Goal: Task Accomplishment & Management: Complete application form

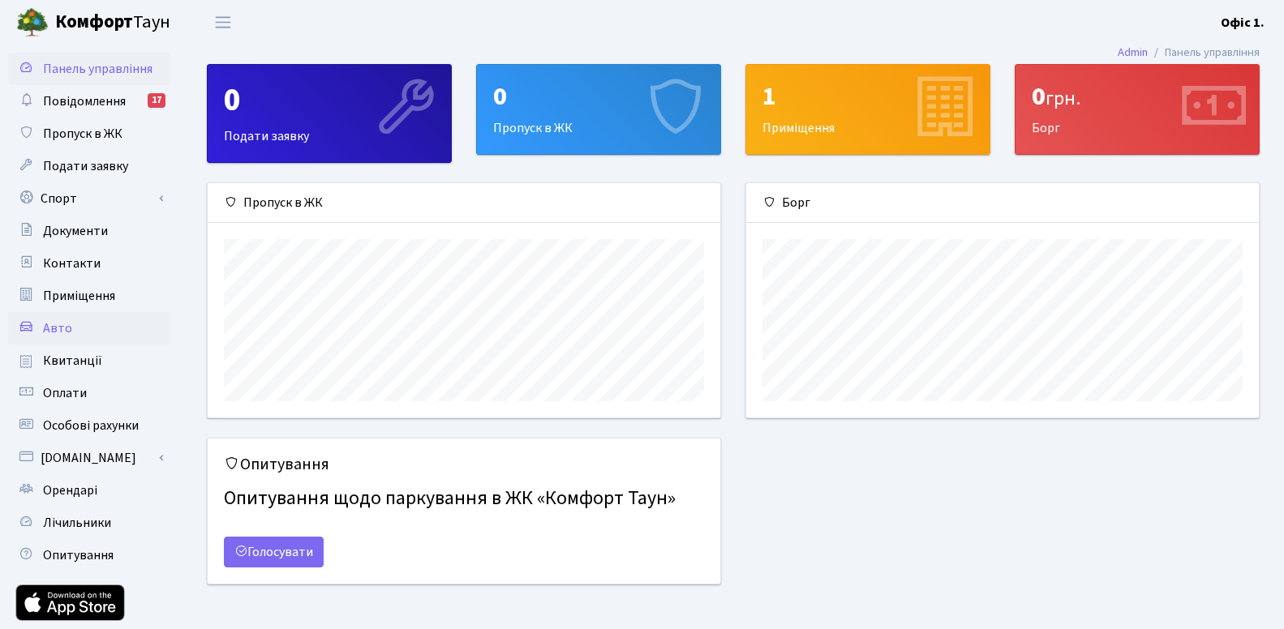
click at [78, 332] on link "Авто" at bounding box center [89, 328] width 162 height 32
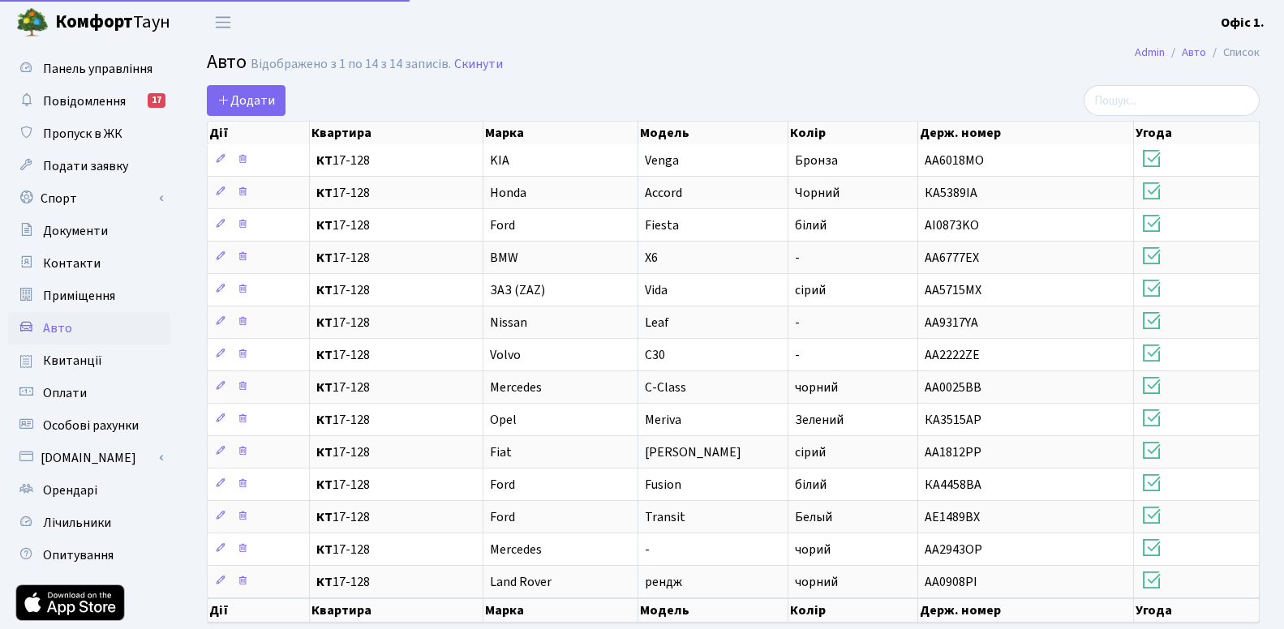
select select "25"
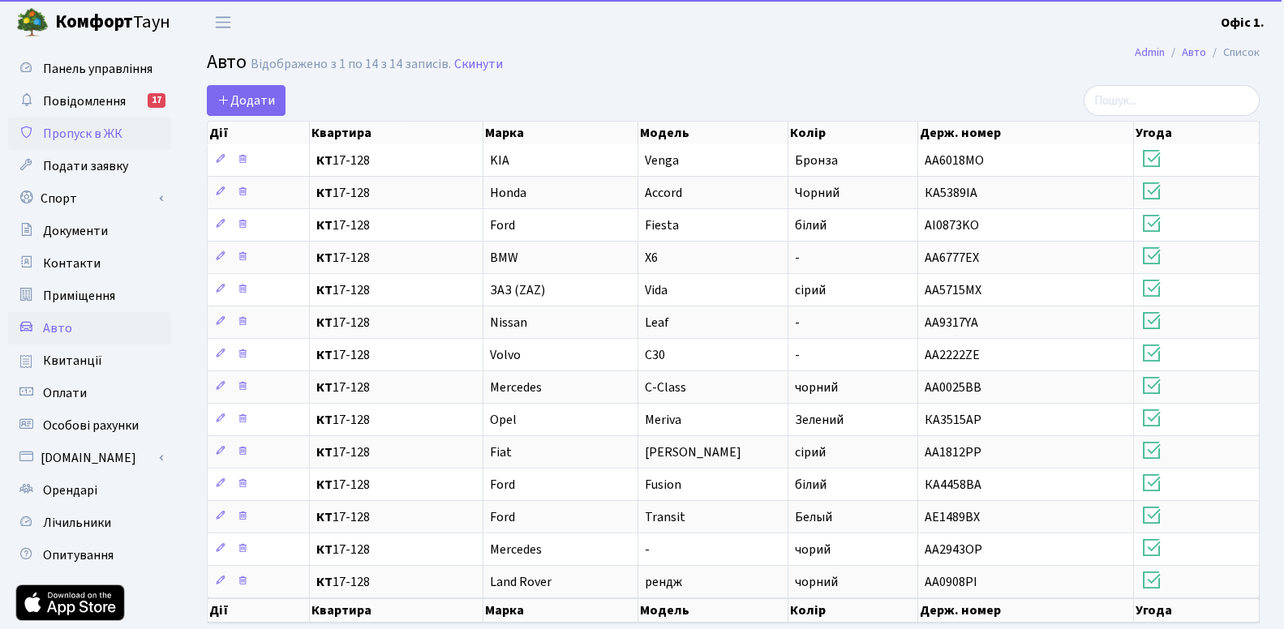
click at [66, 143] on span "Пропуск в ЖК" at bounding box center [82, 134] width 79 height 18
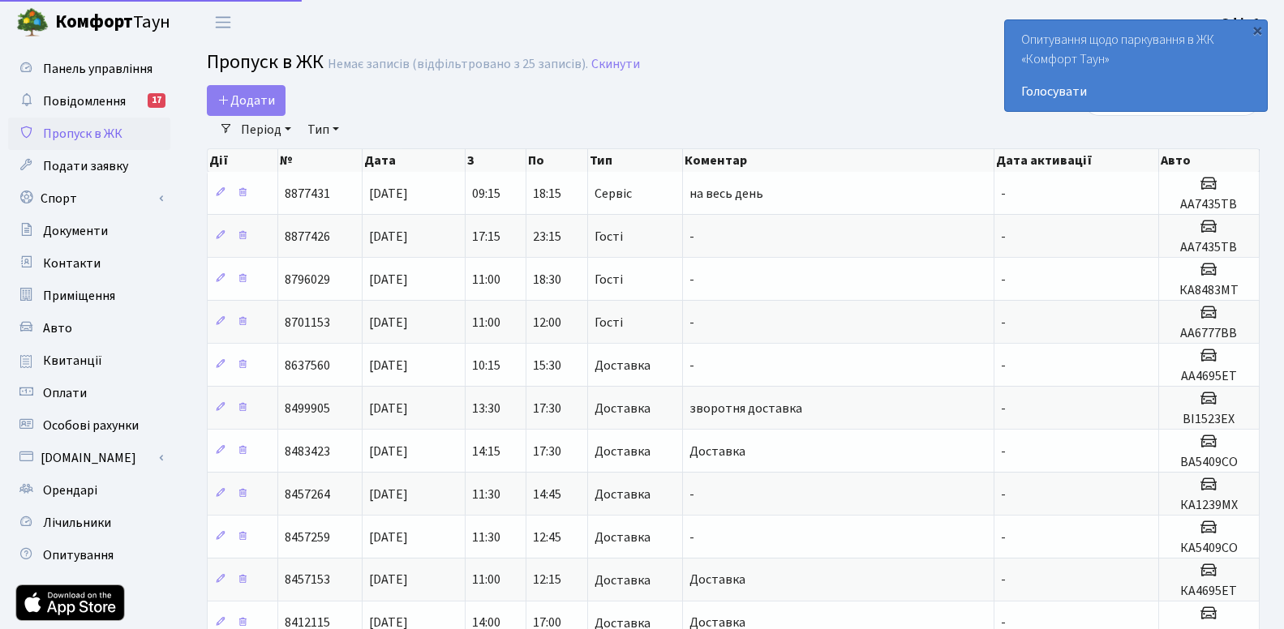
select select "25"
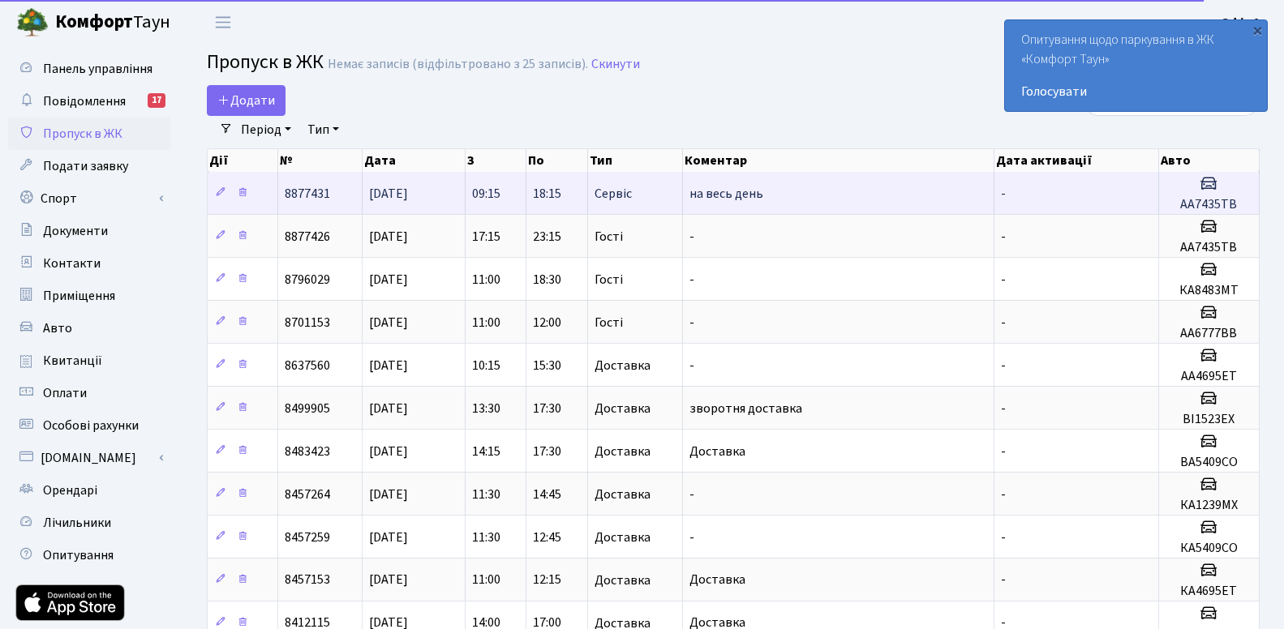
click at [792, 200] on td "на весь день" at bounding box center [838, 193] width 311 height 42
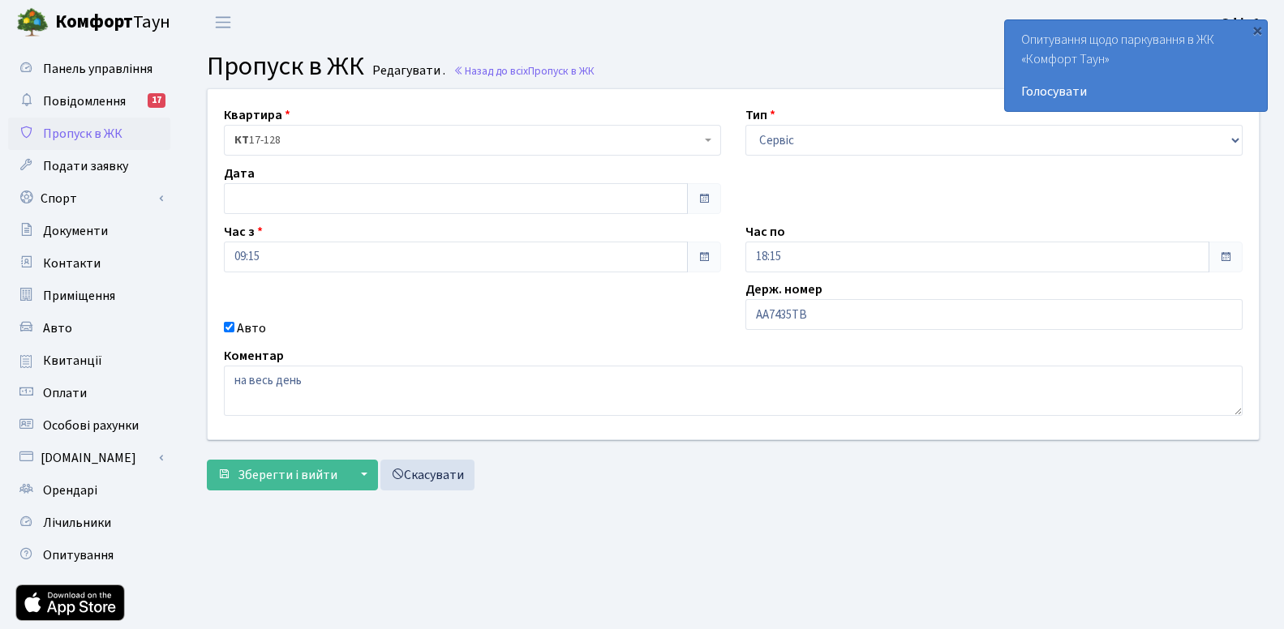
click at [709, 195] on span at bounding box center [703, 198] width 13 height 13
click at [668, 199] on input "text" at bounding box center [456, 198] width 464 height 31
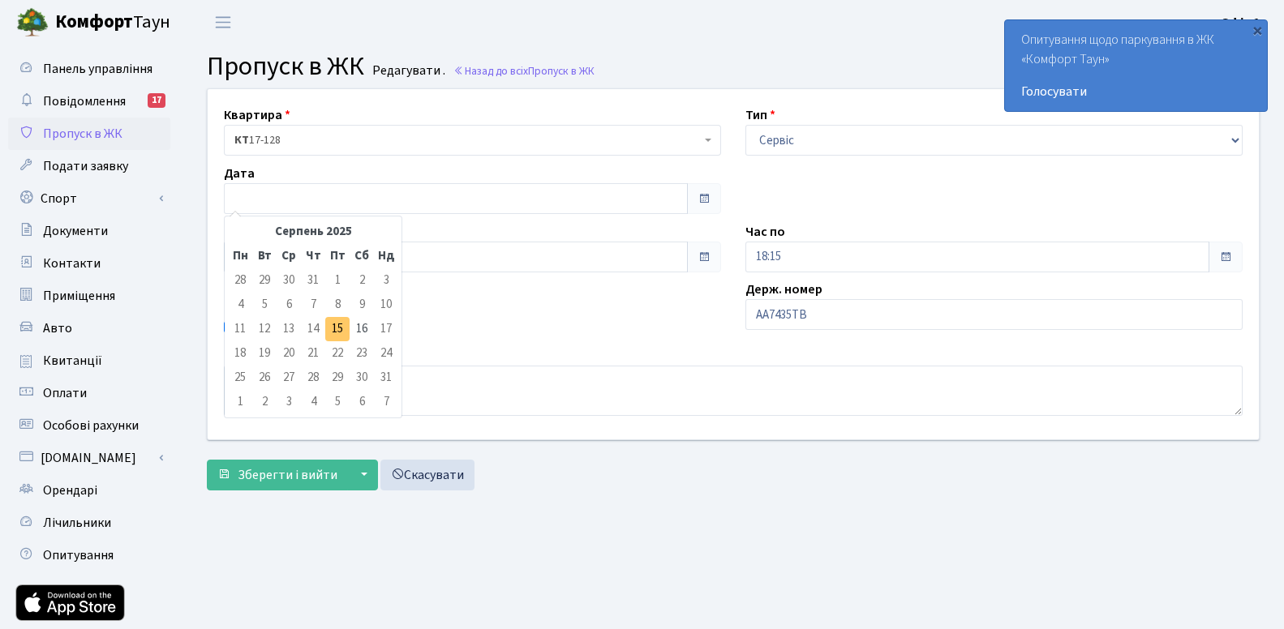
click at [335, 328] on td "15" at bounding box center [337, 329] width 24 height 24
type input "15.08.2025"
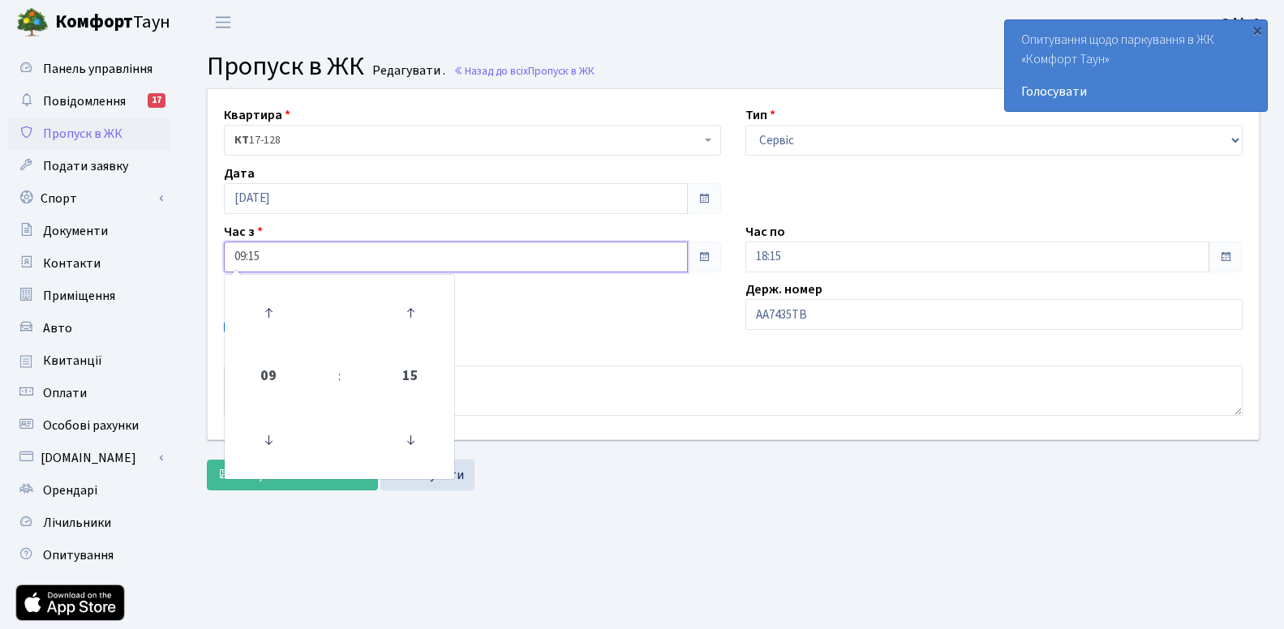
drag, startPoint x: 246, startPoint y: 257, endPoint x: 229, endPoint y: 254, distance: 18.1
click at [229, 254] on input "09:15" at bounding box center [456, 257] width 464 height 31
drag, startPoint x: 264, startPoint y: 254, endPoint x: 255, endPoint y: 251, distance: 10.0
click at [255, 251] on input "15:15" at bounding box center [456, 257] width 464 height 31
click at [417, 430] on icon at bounding box center [410, 440] width 44 height 44
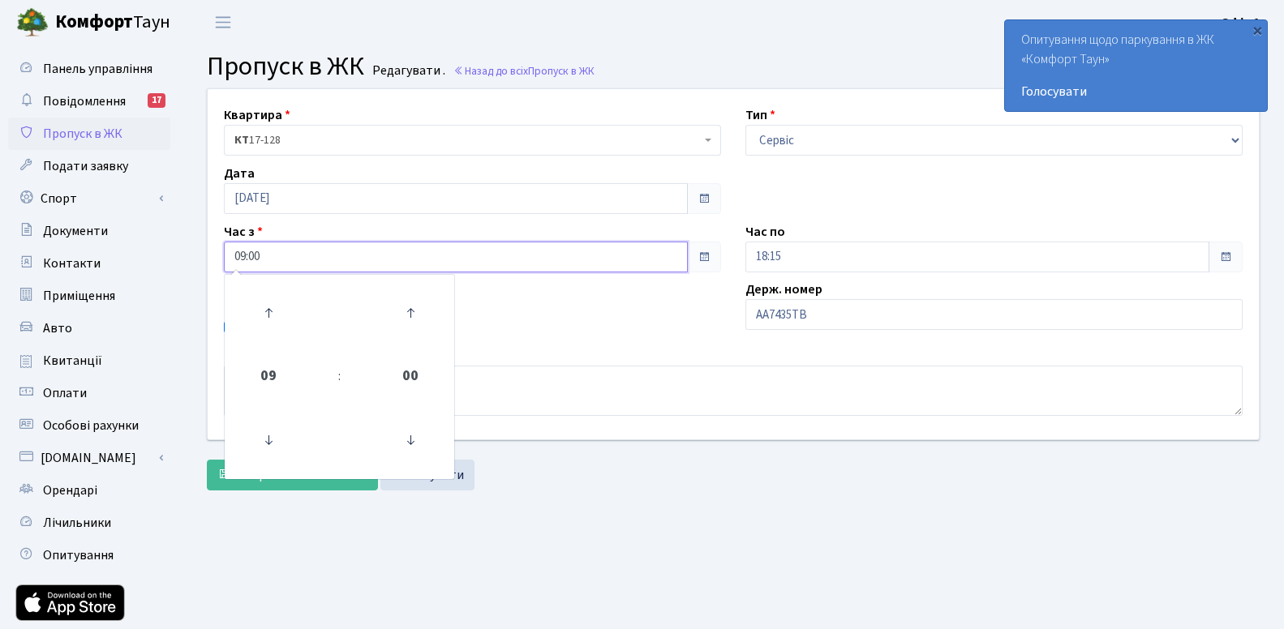
drag, startPoint x: 245, startPoint y: 255, endPoint x: 231, endPoint y: 255, distance: 13.8
click at [231, 255] on input "09:00" at bounding box center [456, 257] width 464 height 31
click at [336, 258] on input "15:00" at bounding box center [456, 257] width 464 height 31
type input "15:00"
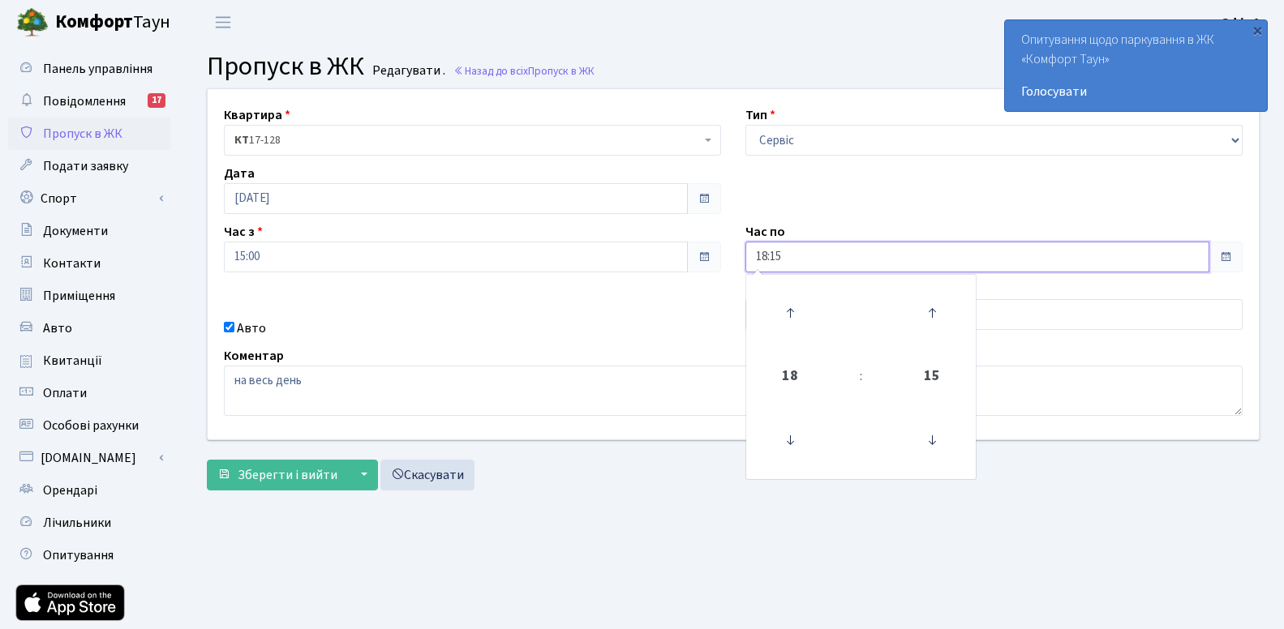
click at [812, 253] on input "18:15" at bounding box center [977, 257] width 464 height 31
click at [796, 323] on icon at bounding box center [790, 313] width 44 height 44
type input "21:15"
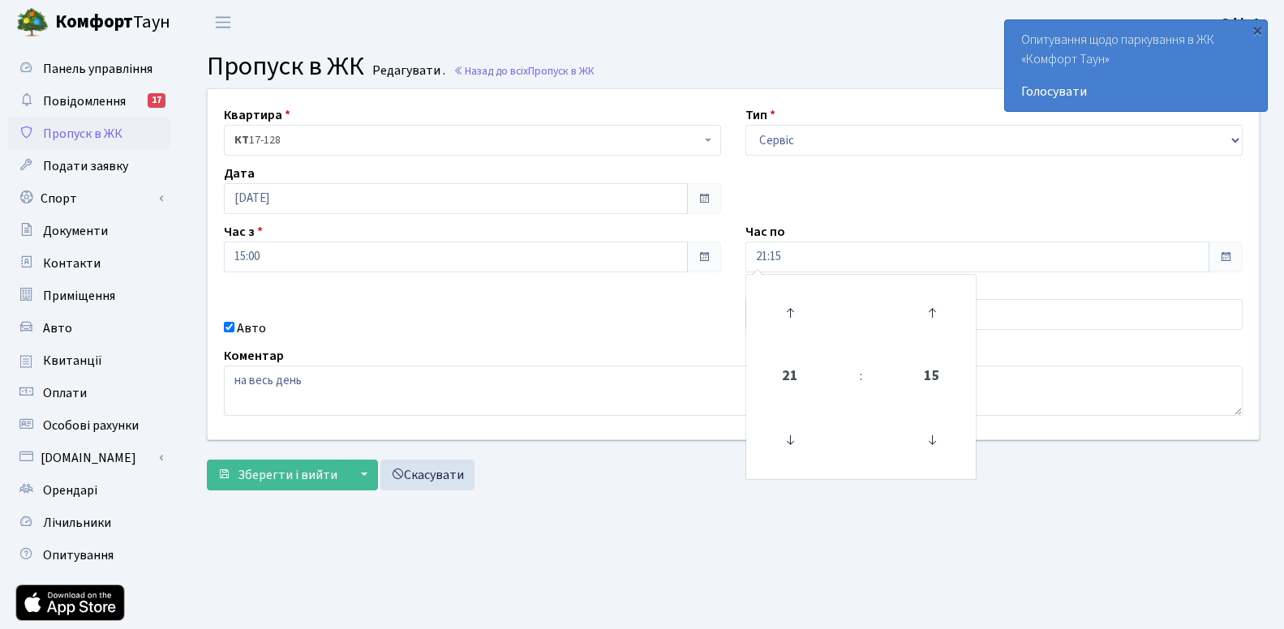
click at [557, 317] on div "Квартира <b>КТ</b>&nbsp;&nbsp;&nbsp;&nbsp;17-128 КТ 17-128 Тип - Доставка Таксі…" at bounding box center [732, 264] width 1075 height 350
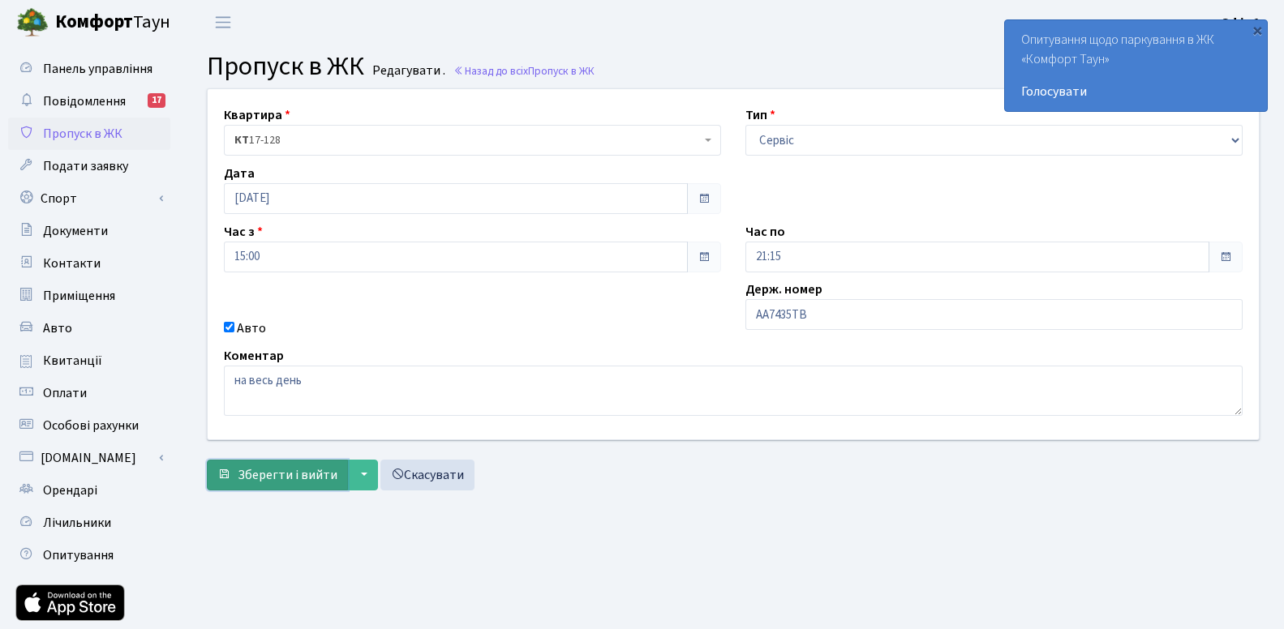
click at [290, 474] on span "Зберегти і вийти" at bounding box center [288, 475] width 100 height 18
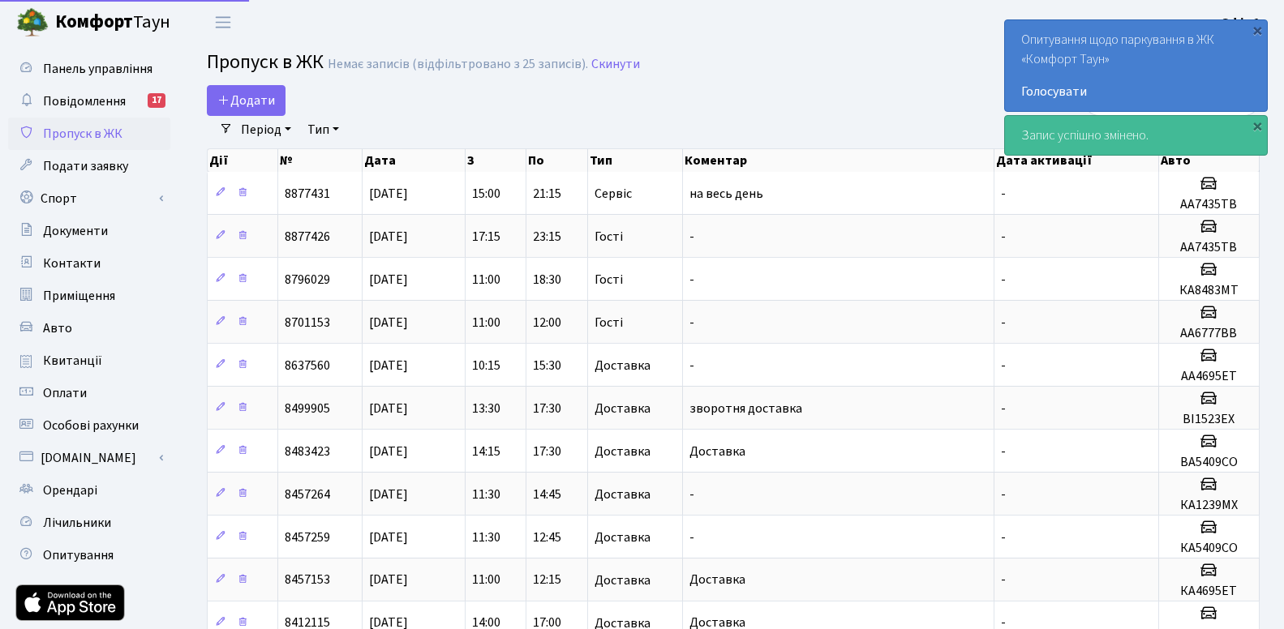
select select "25"
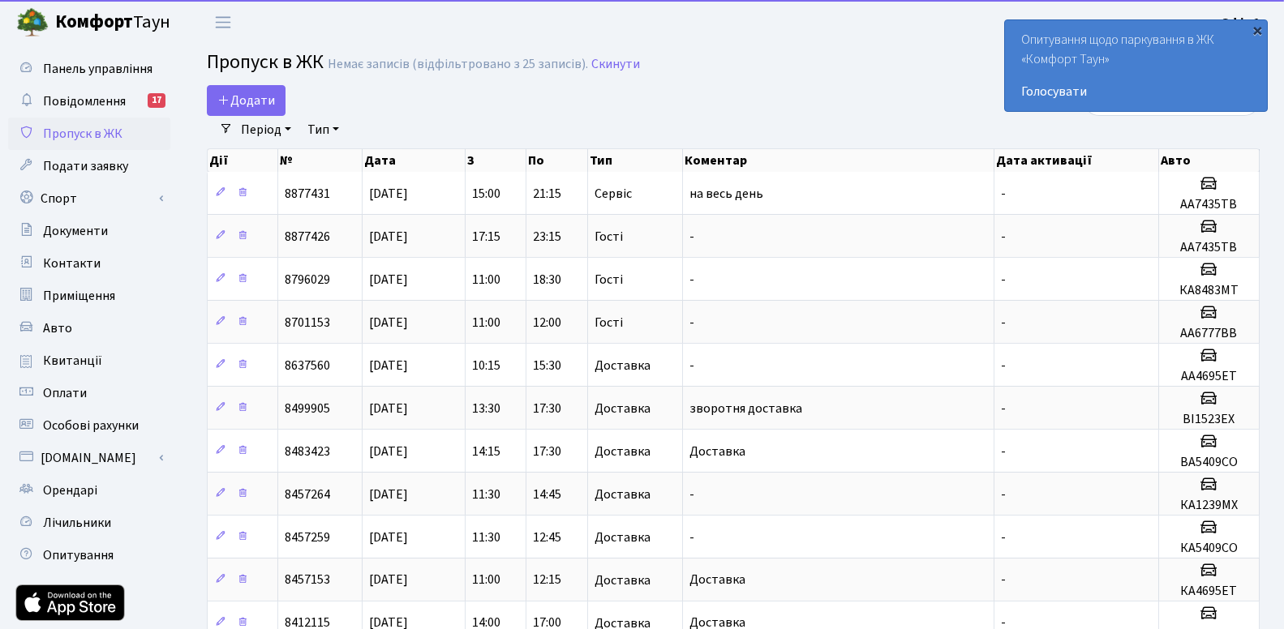
click at [1256, 34] on div "×" at bounding box center [1257, 30] width 16 height 16
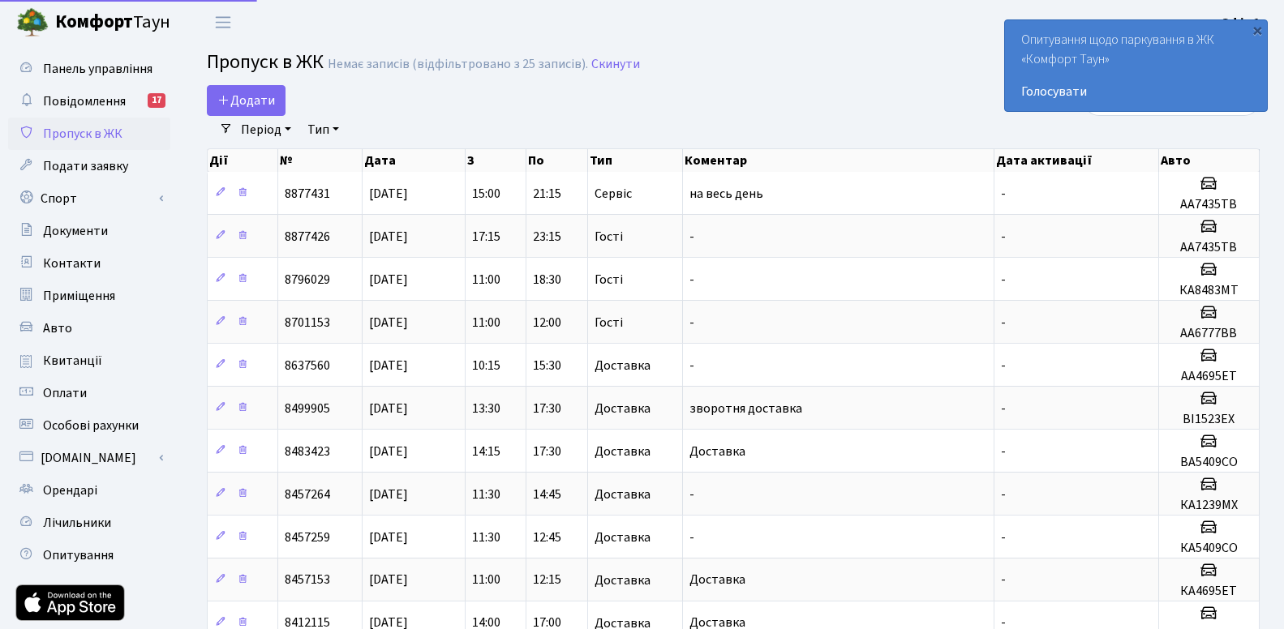
select select "25"
click at [251, 98] on span "Додати" at bounding box center [246, 101] width 58 height 18
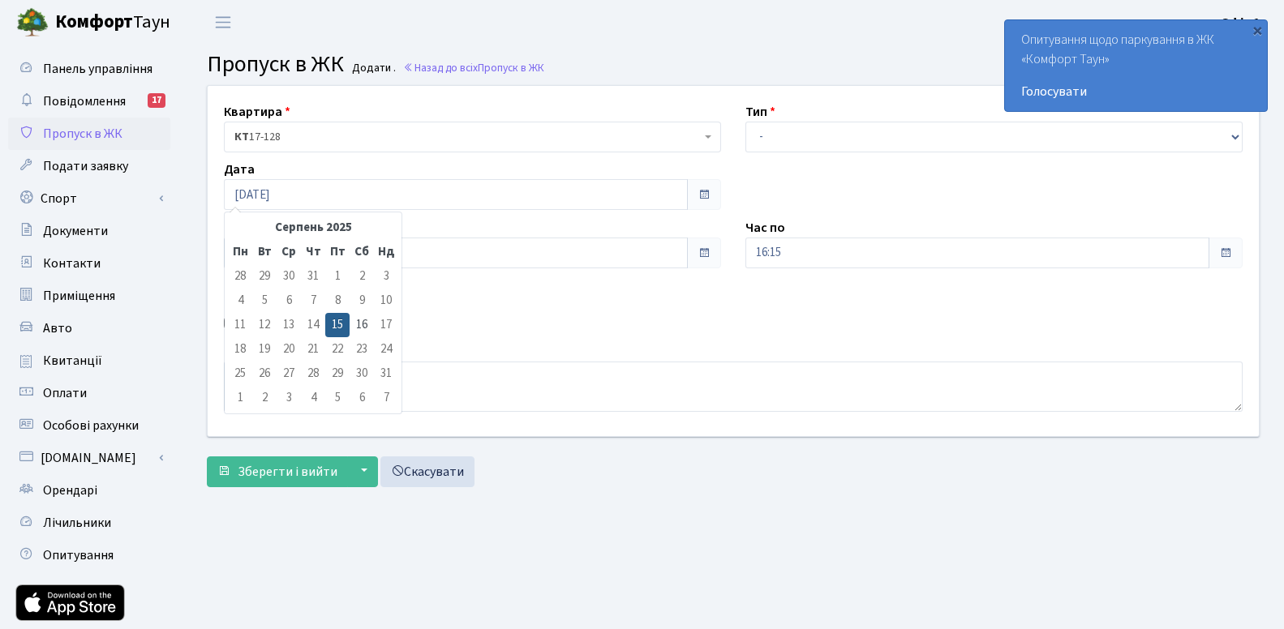
click at [340, 195] on input "[DATE]" at bounding box center [456, 194] width 464 height 31
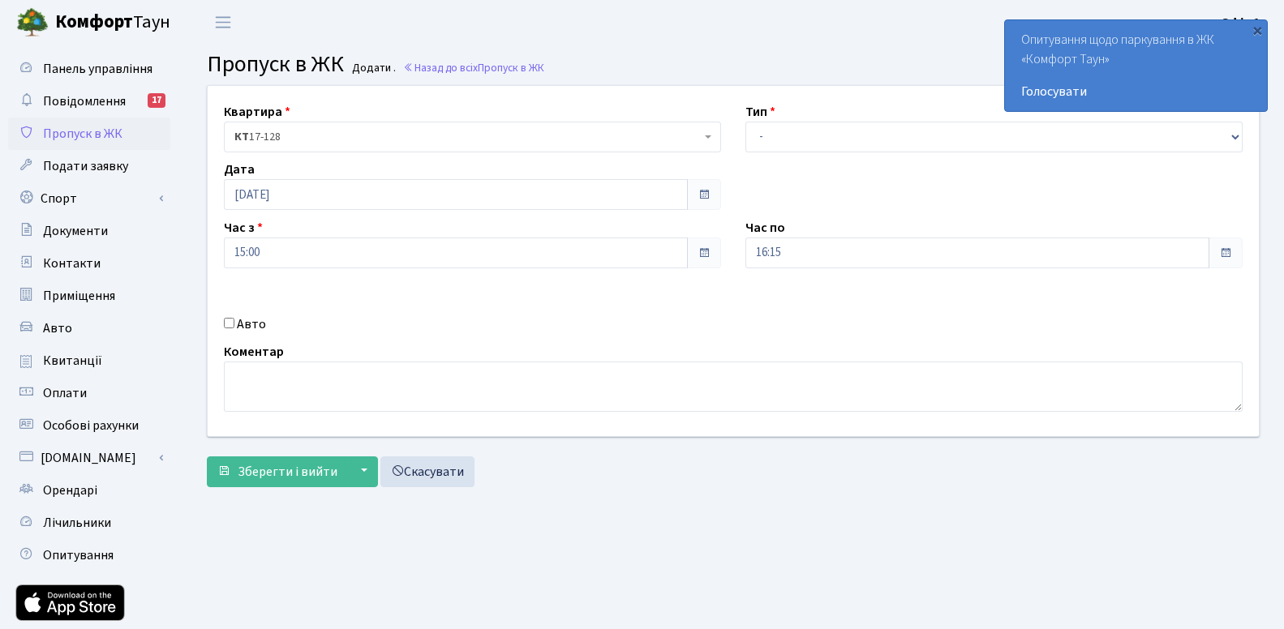
drag, startPoint x: 550, startPoint y: 354, endPoint x: 559, endPoint y: 319, distance: 36.2
click at [550, 353] on div "Коментар" at bounding box center [733, 377] width 1043 height 70
click at [769, 253] on input "16:15" at bounding box center [977, 253] width 464 height 31
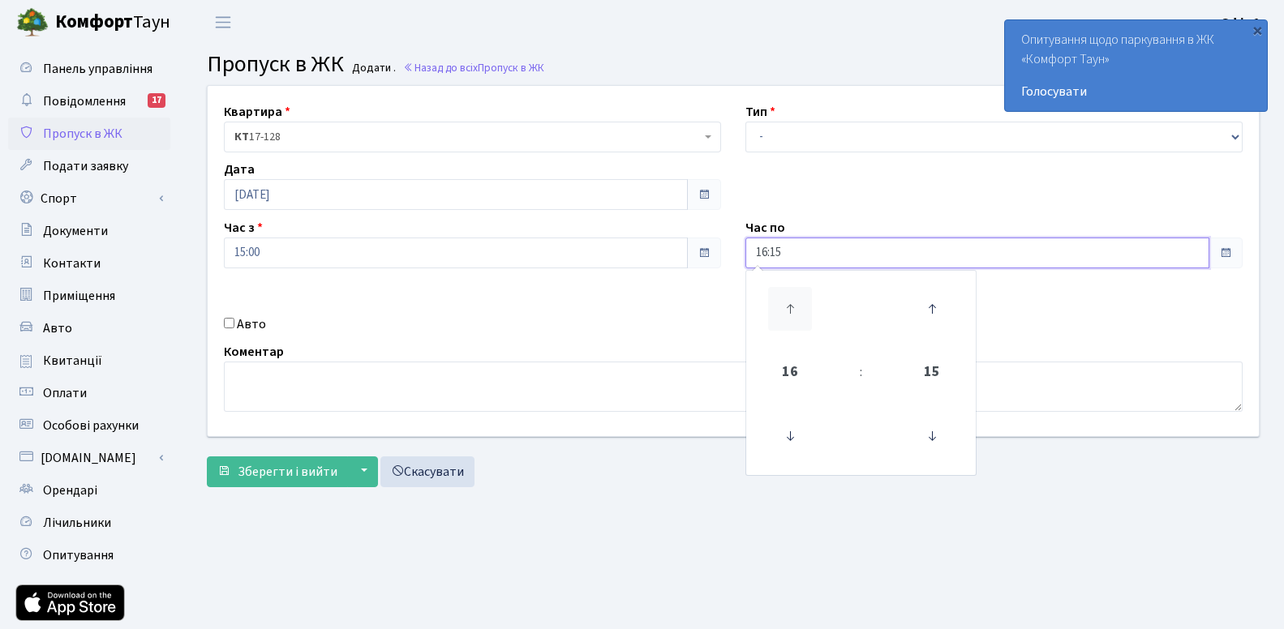
click at [794, 311] on icon at bounding box center [790, 309] width 44 height 44
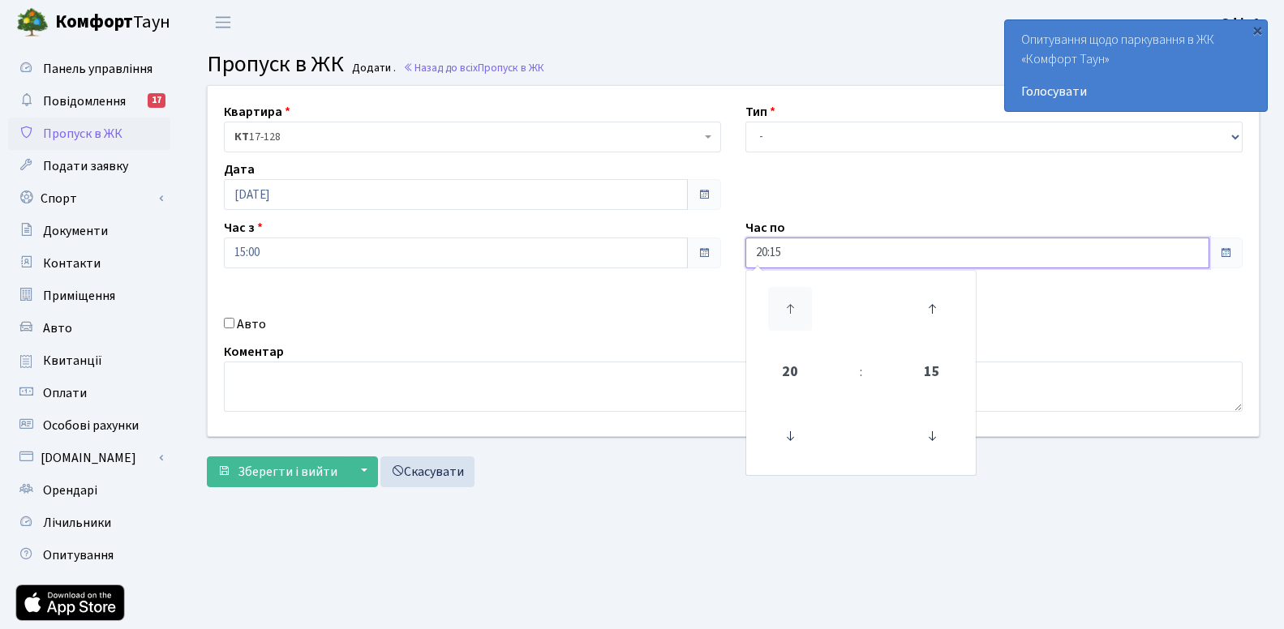
type input "21:15"
click at [545, 341] on div "Квартира <b>КТ</b>&nbsp;&nbsp;&nbsp;&nbsp;17-128 КТ 17-128 Тип - Доставка Таксі…" at bounding box center [732, 261] width 1075 height 350
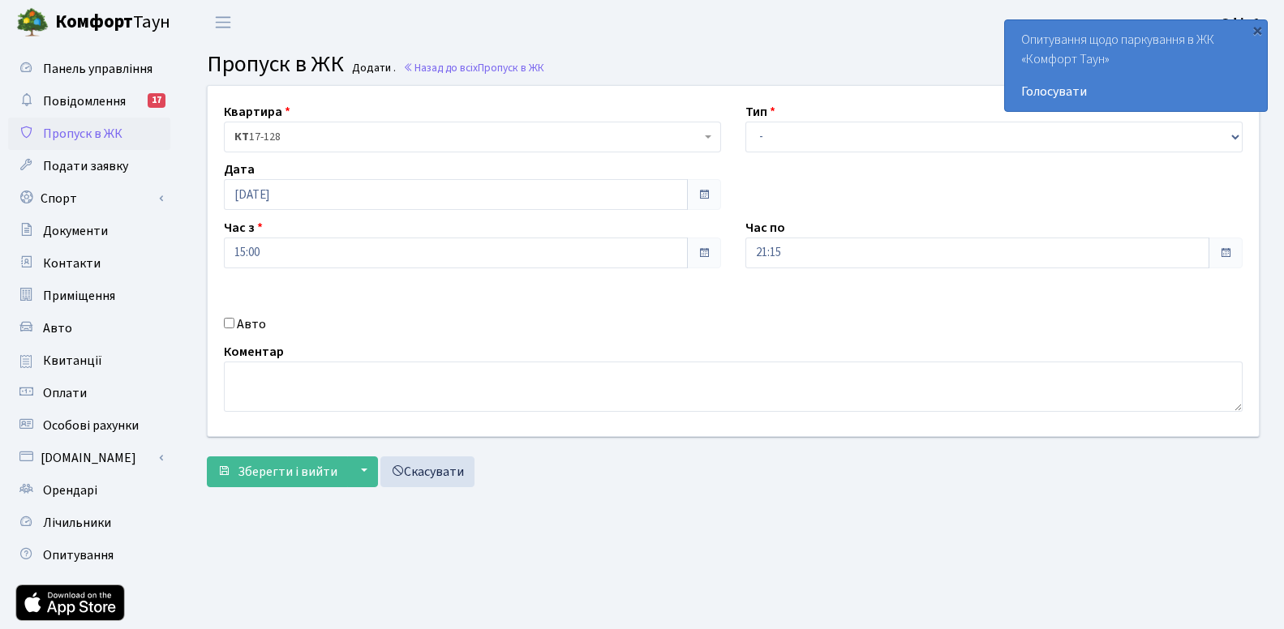
click at [222, 325] on div "Авто" at bounding box center [472, 324] width 521 height 19
click at [229, 324] on input "Авто" at bounding box center [229, 323] width 11 height 11
checkbox input "true"
click at [1111, 381] on textarea at bounding box center [733, 387] width 1018 height 50
click at [1037, 311] on input "text" at bounding box center [993, 310] width 497 height 31
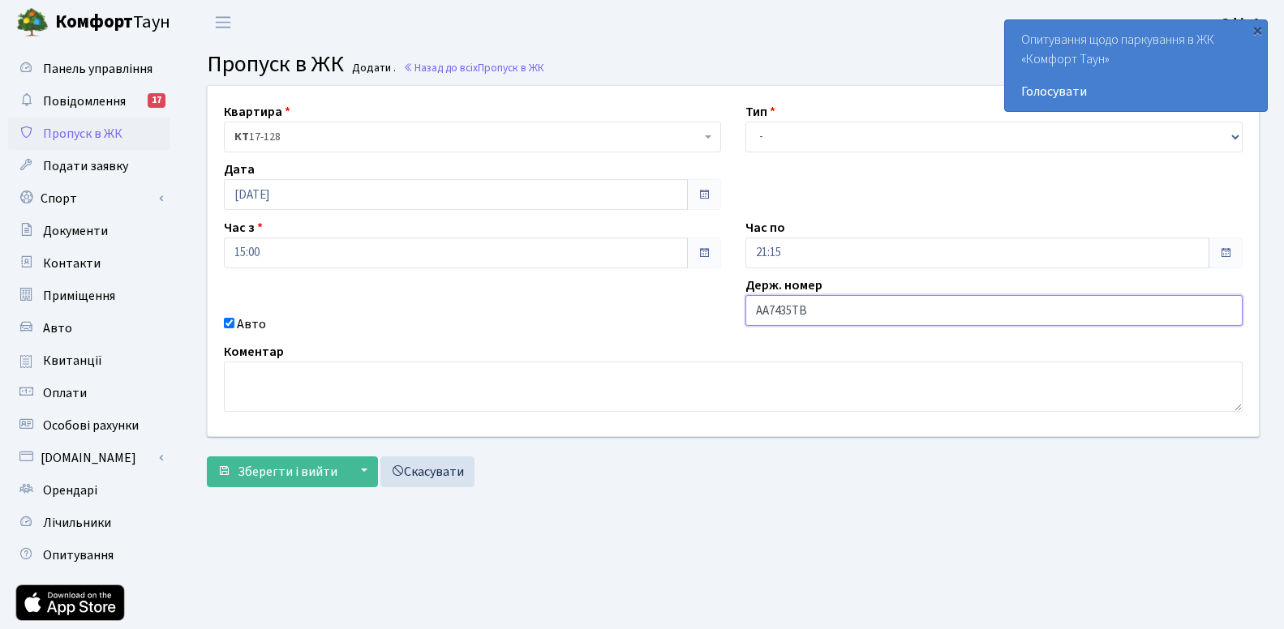
type input "АА7435ТВ"
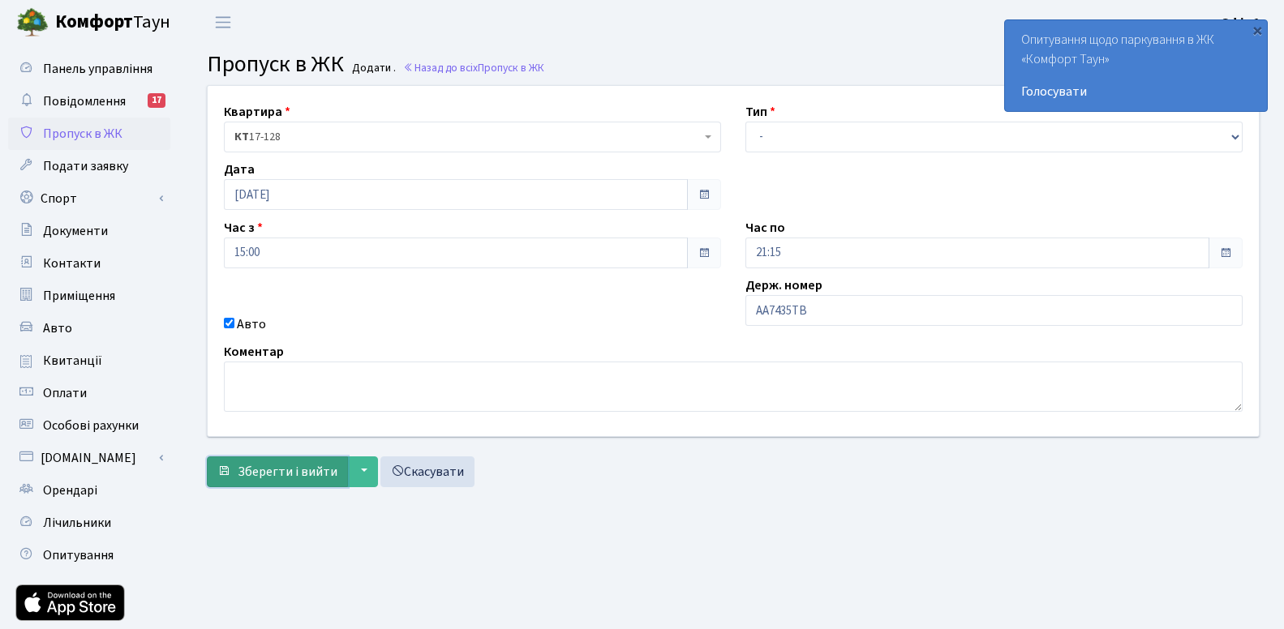
click at [295, 475] on span "Зберегти і вийти" at bounding box center [288, 472] width 100 height 18
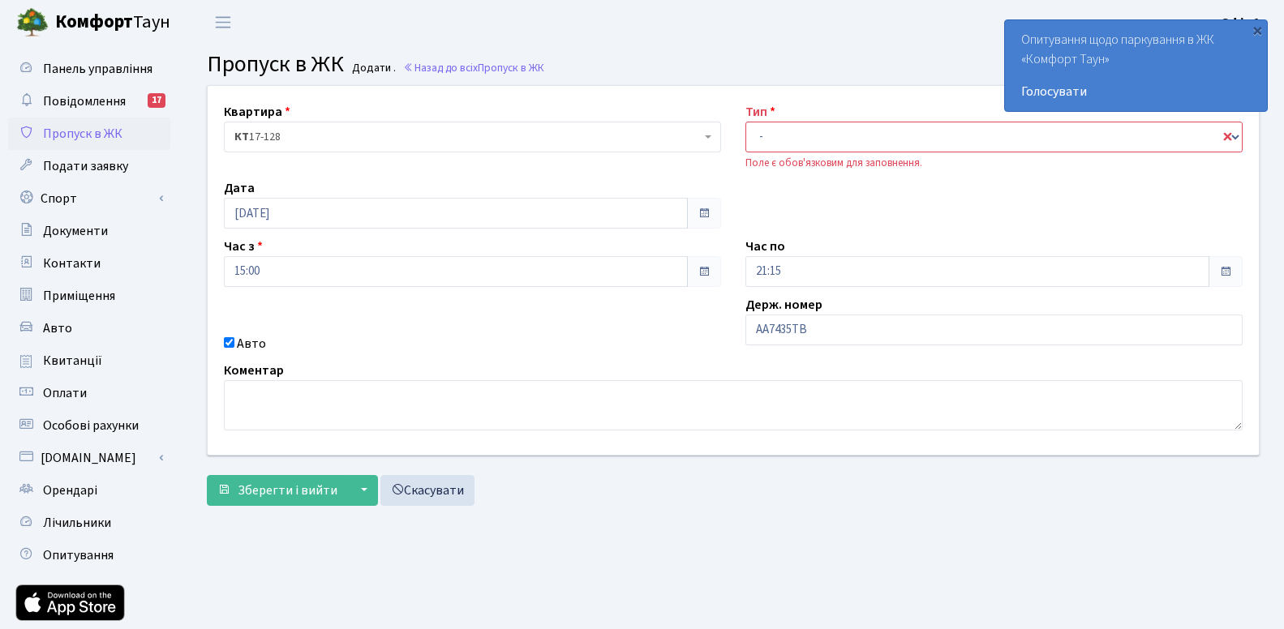
click at [782, 118] on div "Тип - Доставка Таксі Гості Сервіс Поле є обов'язковим для заповнення." at bounding box center [993, 136] width 521 height 69
select select "18"
click option "Сервіс" at bounding box center [0, 0] width 0 height 0
click at [282, 490] on span "Зберегти і вийти" at bounding box center [288, 491] width 100 height 18
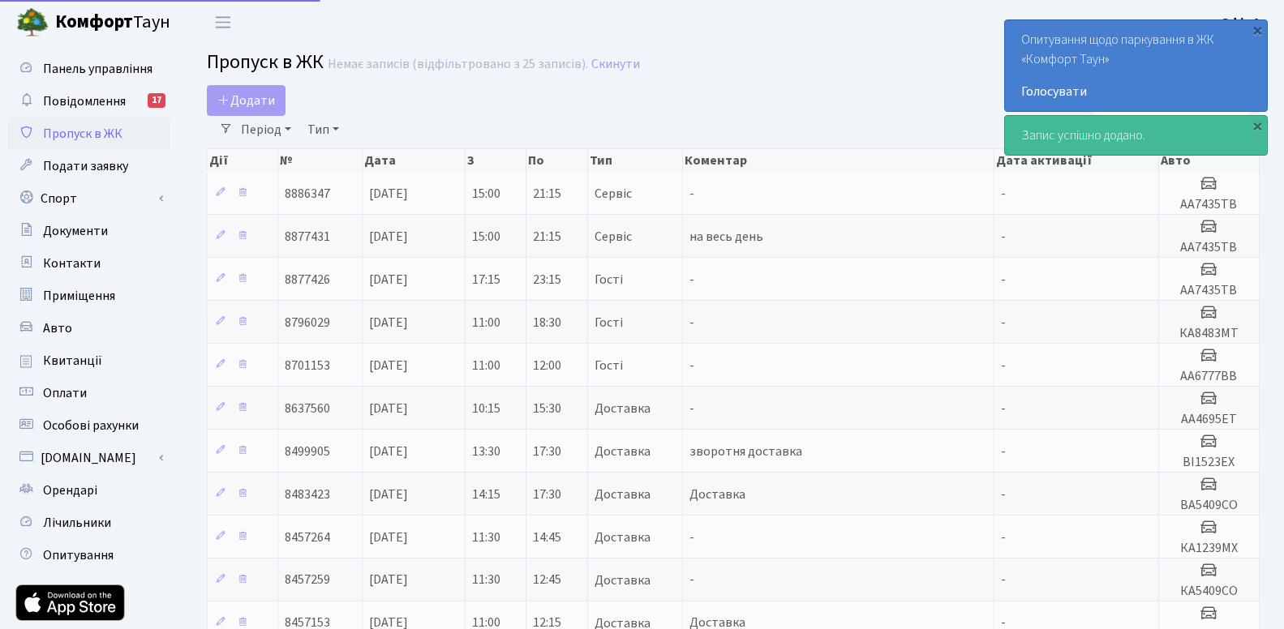
select select "25"
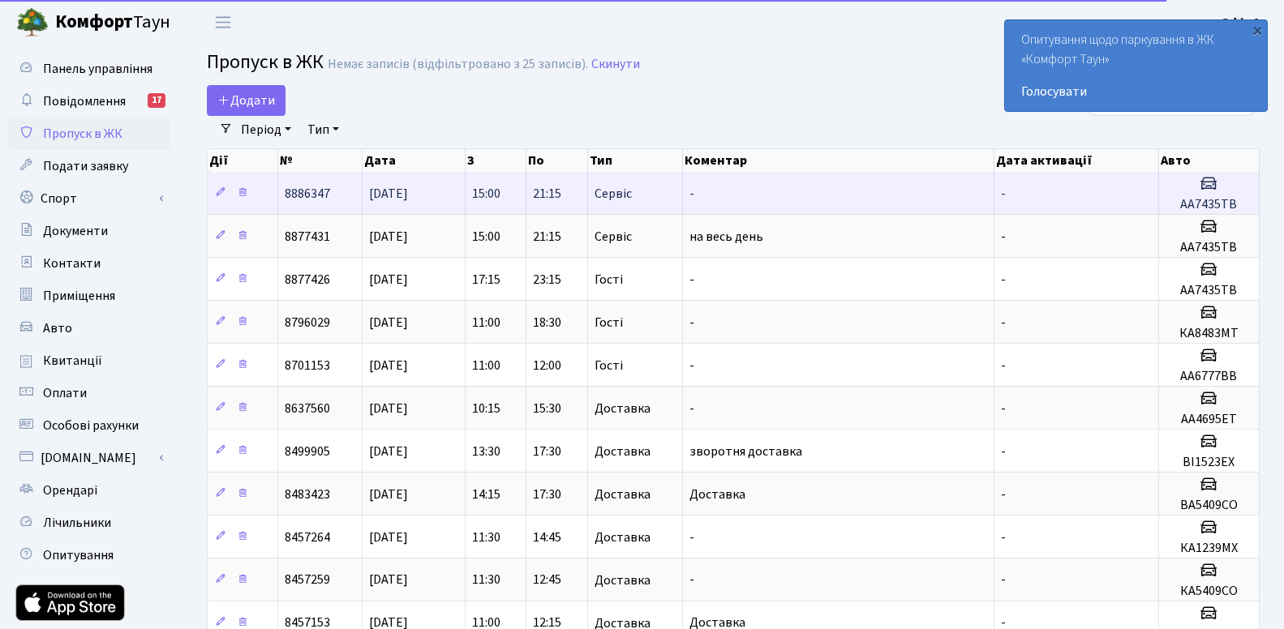
drag, startPoint x: 284, startPoint y: 192, endPoint x: 330, endPoint y: 194, distance: 46.2
click at [330, 194] on td "8886347" at bounding box center [320, 193] width 84 height 42
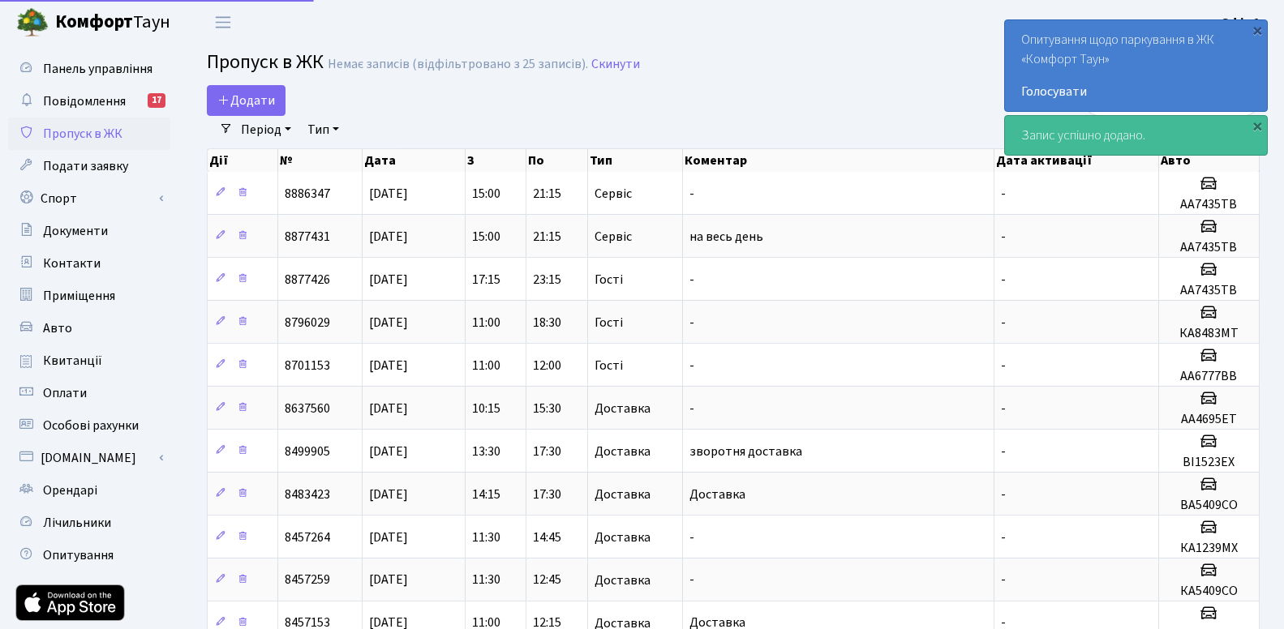
select select "25"
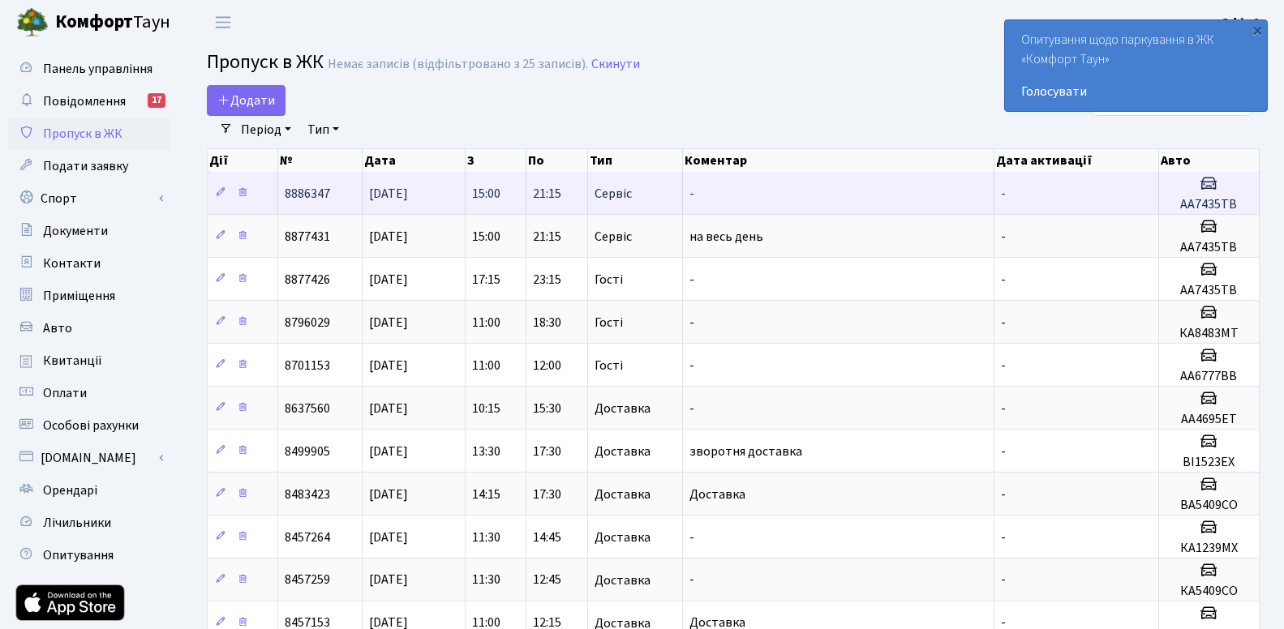
drag, startPoint x: 283, startPoint y: 191, endPoint x: 330, endPoint y: 198, distance: 47.5
click at [330, 198] on td "8886347" at bounding box center [320, 193] width 84 height 42
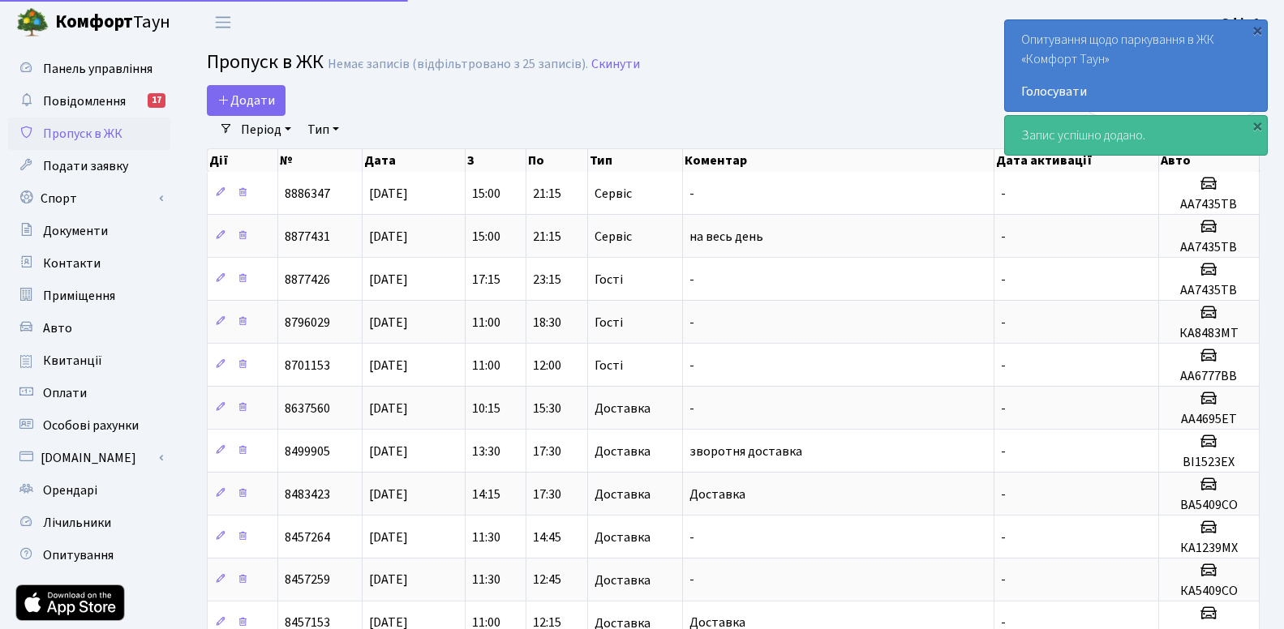
select select "25"
